Goal: Navigation & Orientation: Find specific page/section

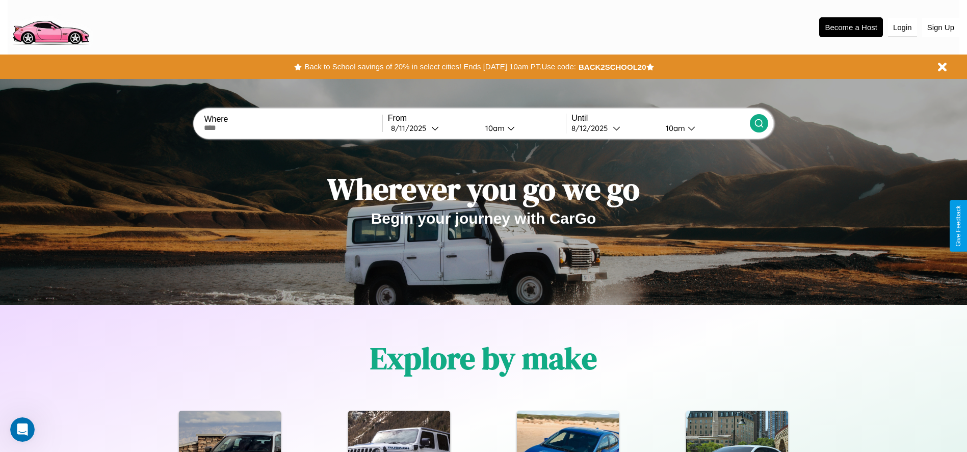
click at [903, 27] on button "Login" at bounding box center [902, 27] width 29 height 19
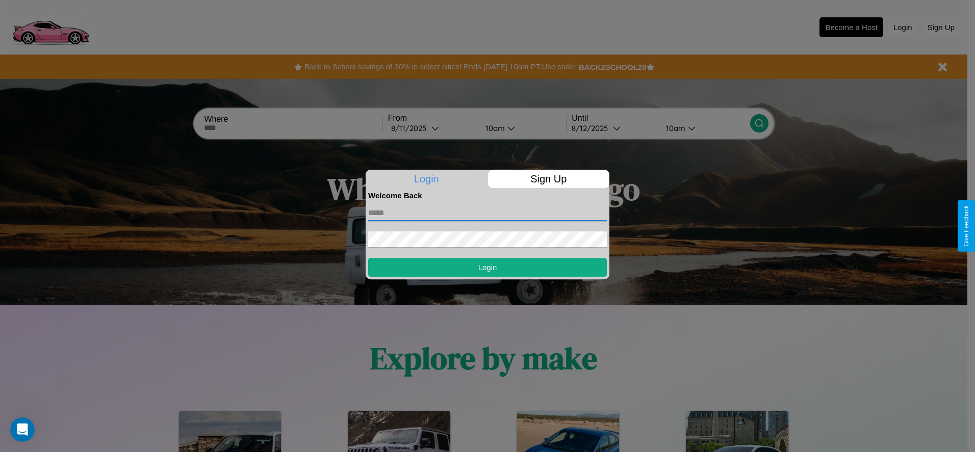
click at [488, 213] on input "text" at bounding box center [487, 213] width 239 height 16
type input "**********"
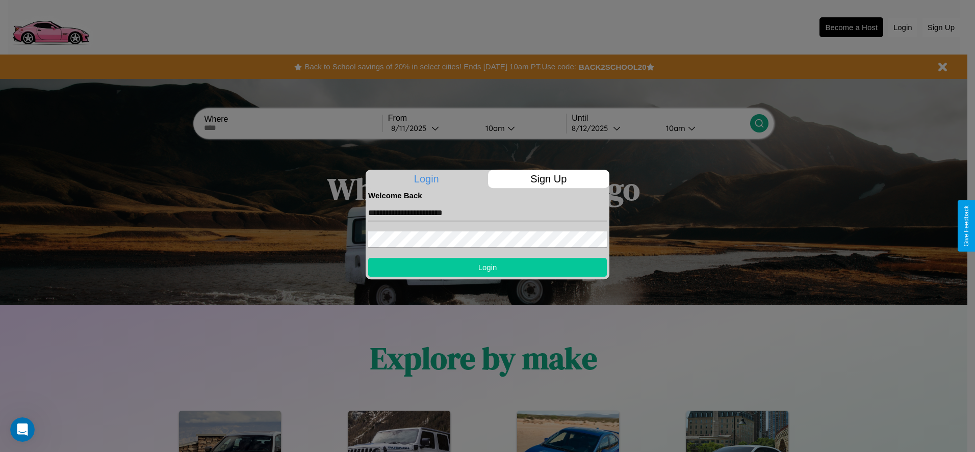
click at [488, 267] on button "Login" at bounding box center [487, 267] width 239 height 19
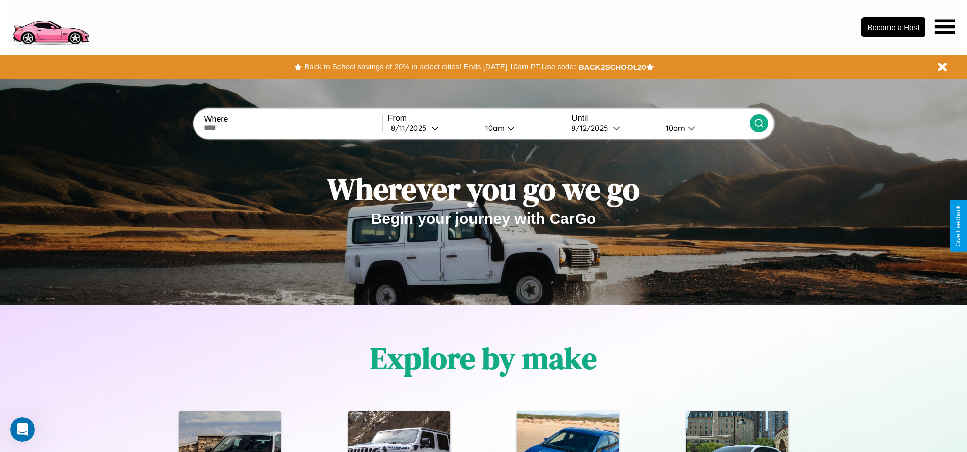
click at [945, 27] on icon at bounding box center [945, 26] width 20 height 14
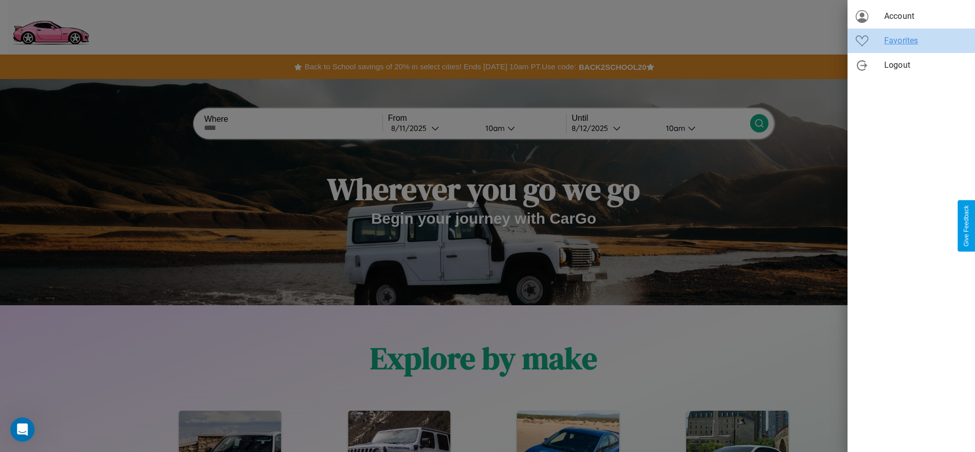
click at [911, 41] on span "Favorites" at bounding box center [925, 41] width 83 height 12
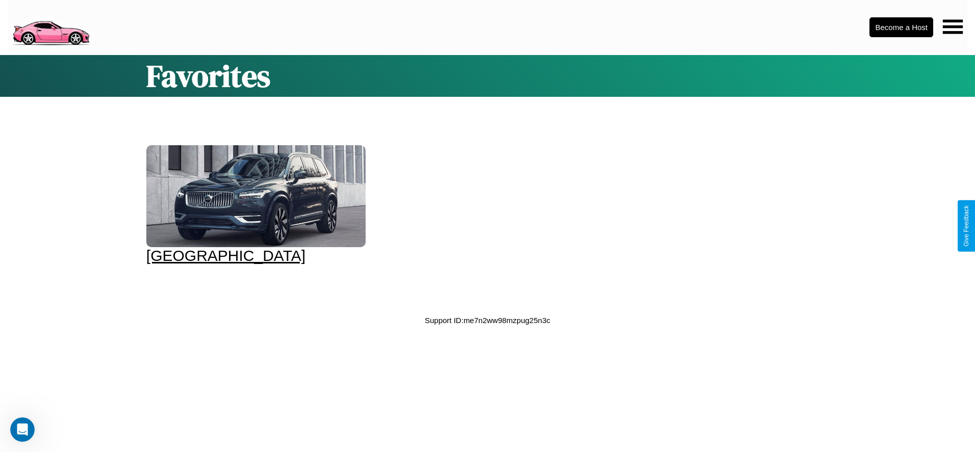
click at [254, 205] on div at bounding box center [255, 196] width 219 height 102
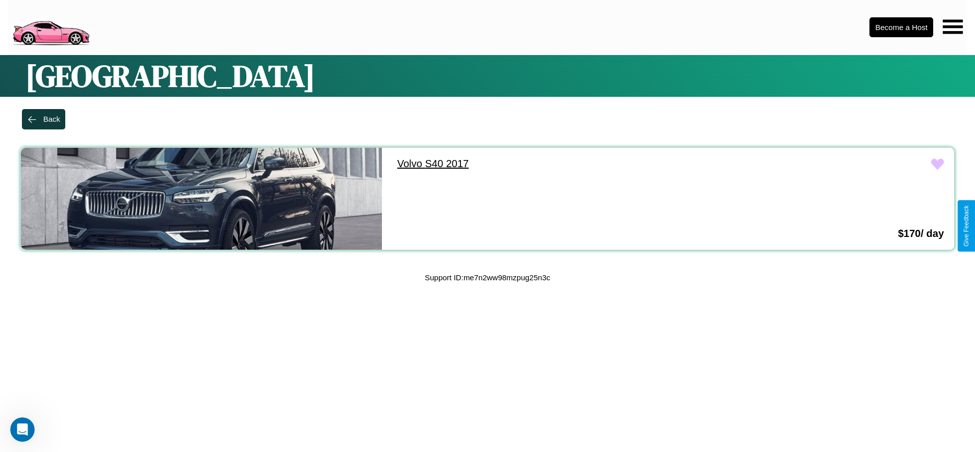
click at [563, 164] on link "Volvo S40 2017" at bounding box center [567, 164] width 361 height 32
